Goal: Book appointment/travel/reservation

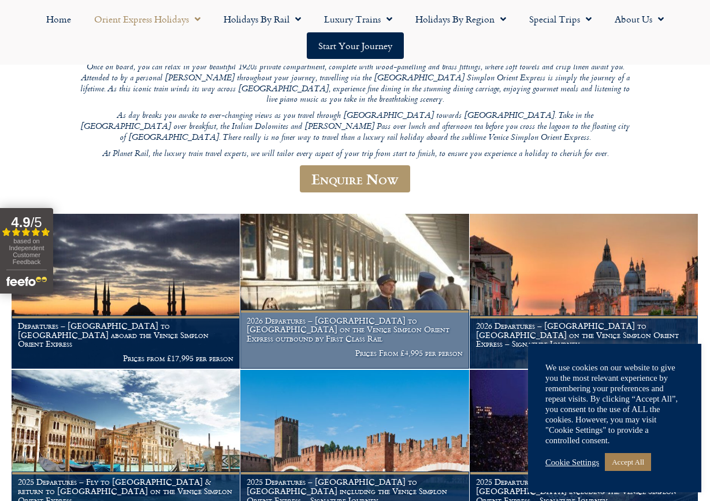
scroll to position [207, 0]
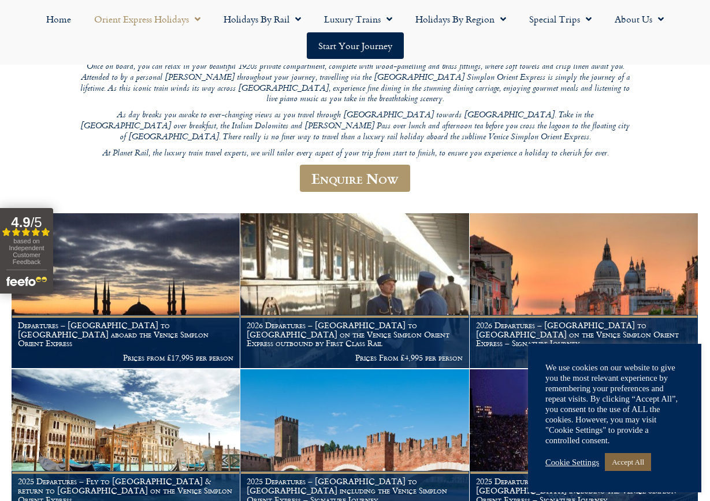
click at [626, 467] on link "Accept All" at bounding box center [628, 462] width 46 height 18
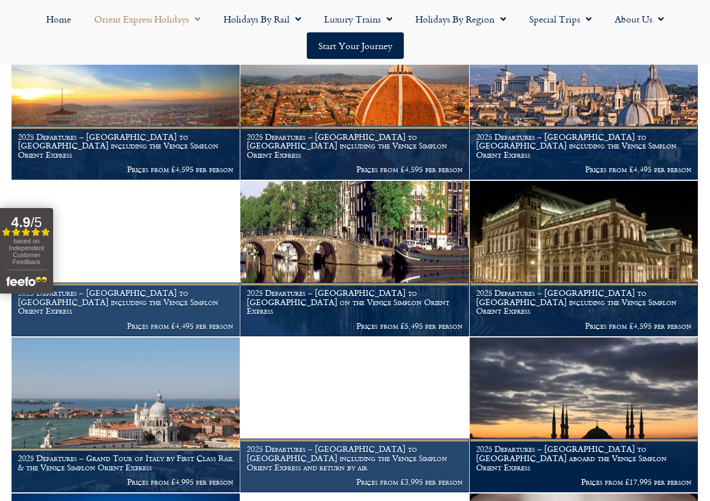
scroll to position [628, 0]
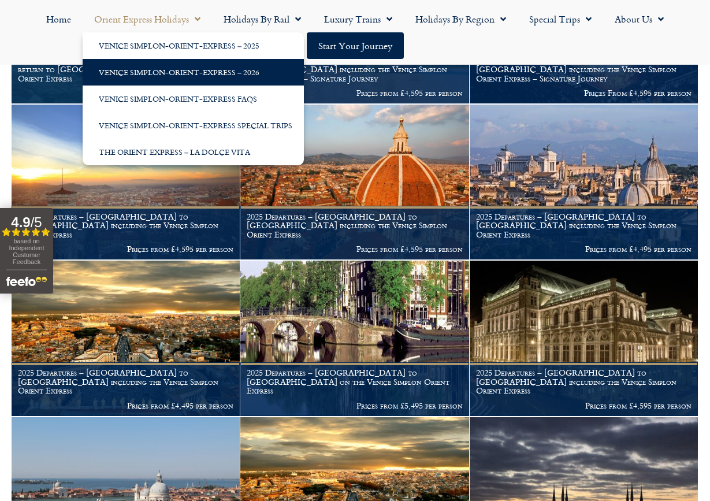
click at [212, 75] on link "Venice Simplon-Orient-Express – 2026" at bounding box center [193, 72] width 221 height 27
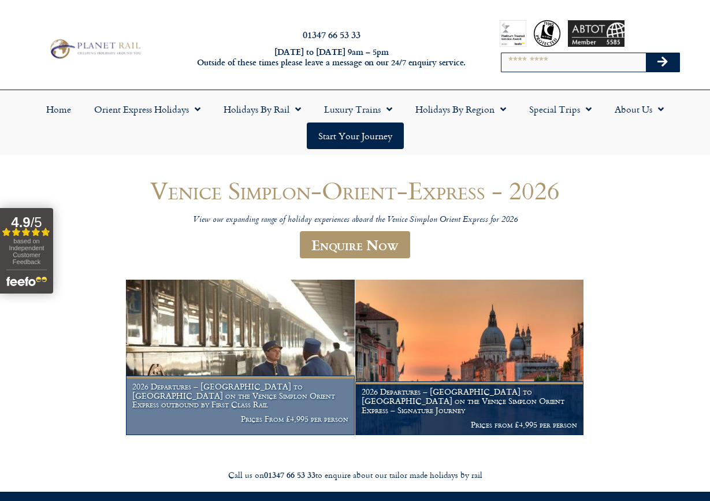
click at [271, 320] on img at bounding box center [240, 356] width 228 height 155
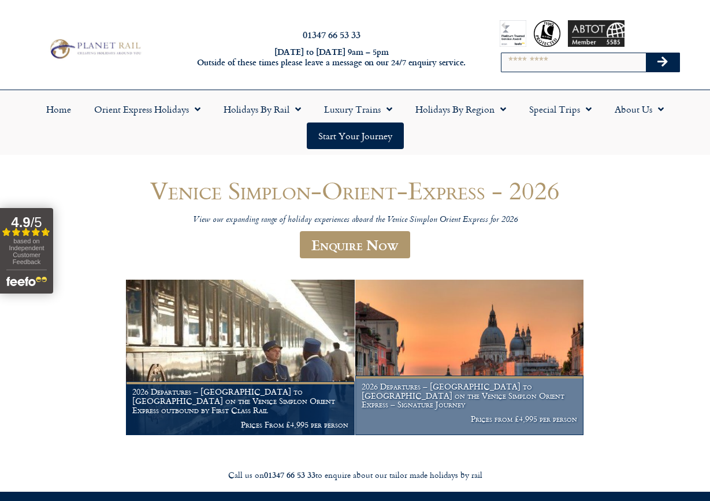
click at [431, 342] on img at bounding box center [469, 356] width 228 height 155
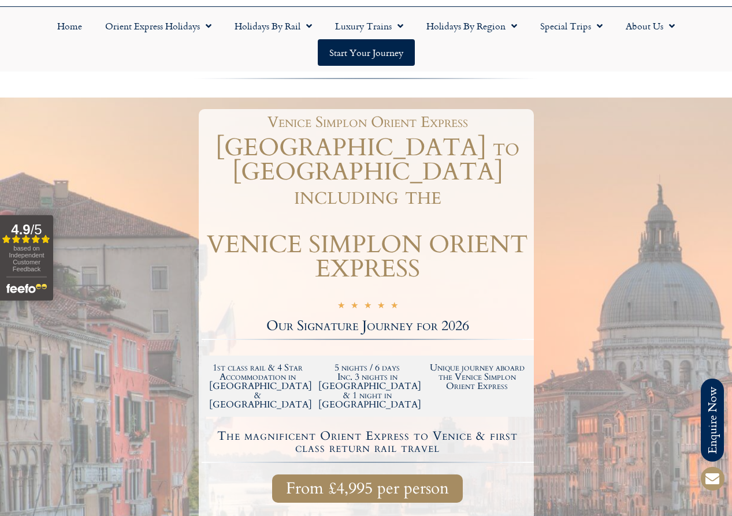
scroll to position [85, 0]
